Goal: Information Seeking & Learning: Find specific fact

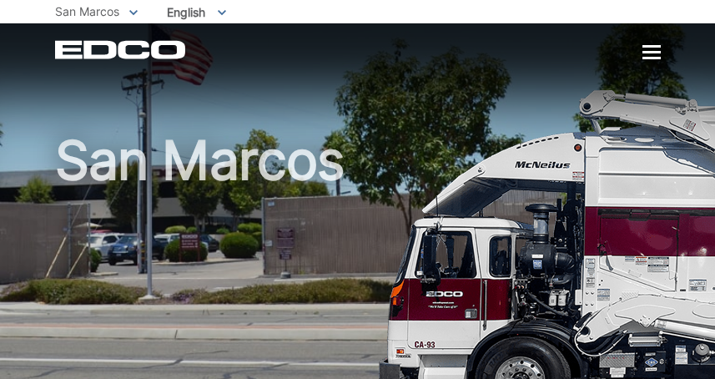
click at [99, 7] on span "San Marcos" at bounding box center [87, 11] width 64 height 14
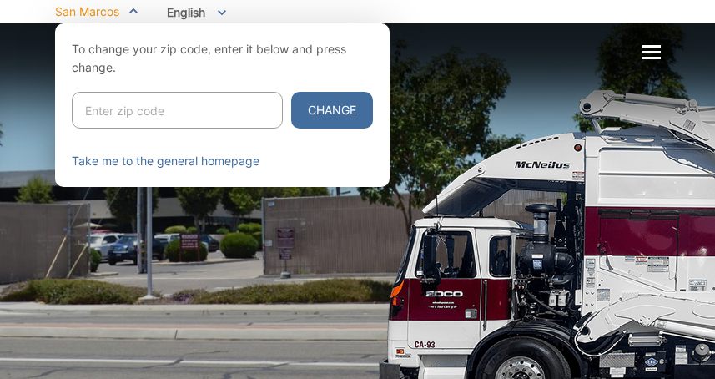
click at [126, 110] on input "Enter zip code" at bounding box center [177, 110] width 211 height 37
type input "92078"
click at [291, 92] on button "Change" at bounding box center [332, 110] width 82 height 37
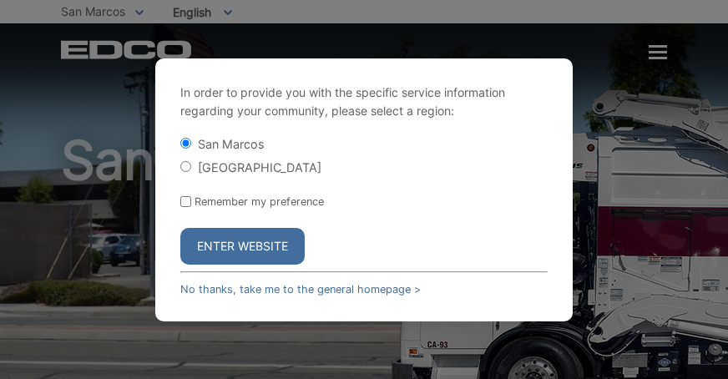
click at [242, 247] on button "Enter Website" at bounding box center [242, 246] width 124 height 37
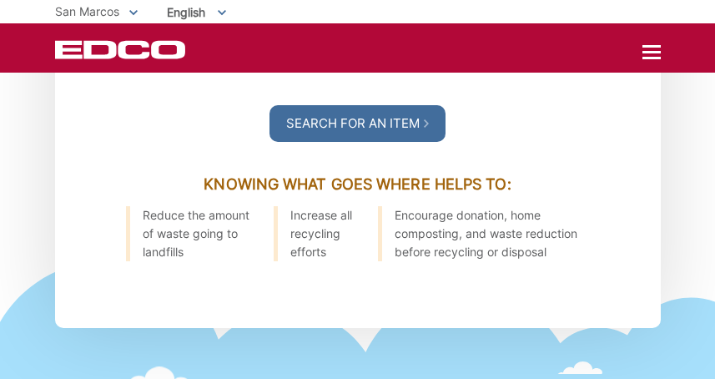
scroll to position [2169, 0]
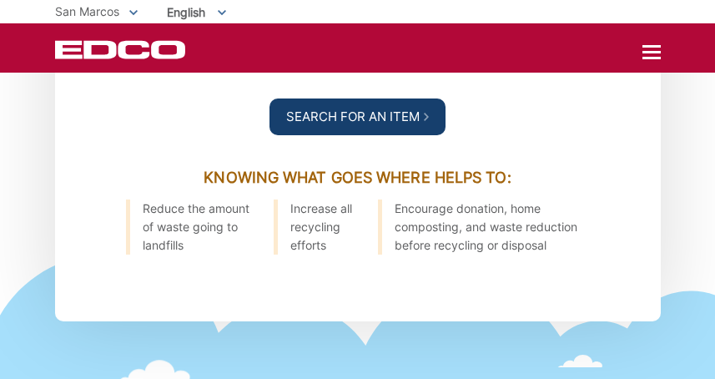
click at [356, 110] on link "Search For an Item" at bounding box center [357, 116] width 176 height 37
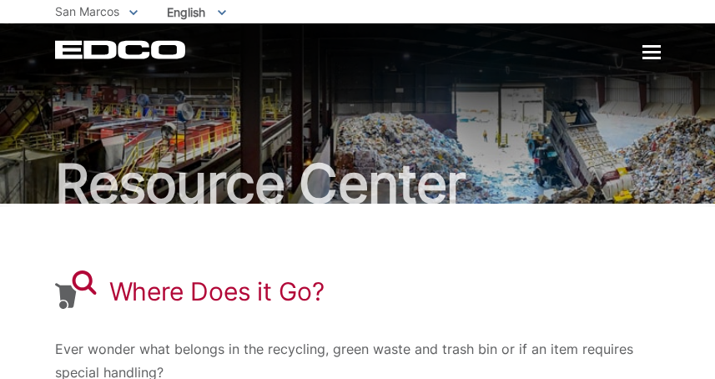
scroll to position [397, 0]
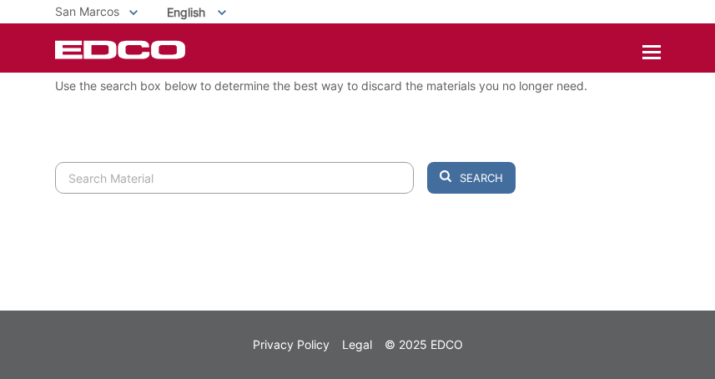
click at [237, 178] on input "Search" at bounding box center [234, 178] width 359 height 32
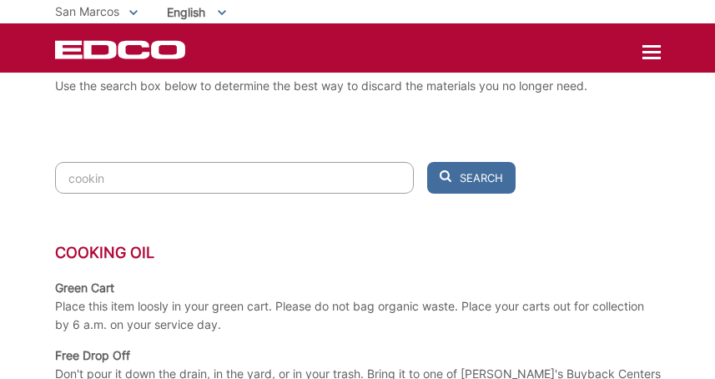
type input "cookin"
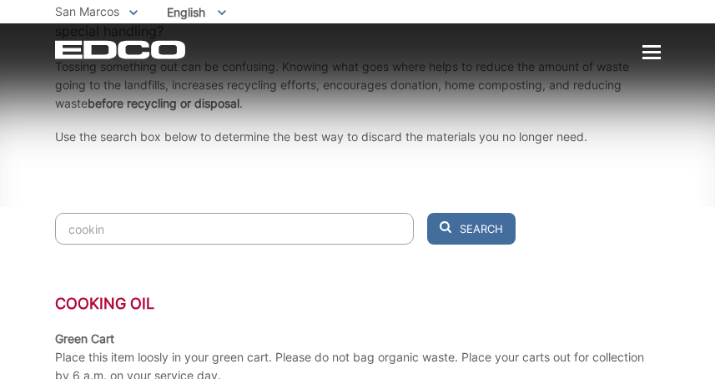
scroll to position [481, 0]
